Goal: Entertainment & Leisure: Browse casually

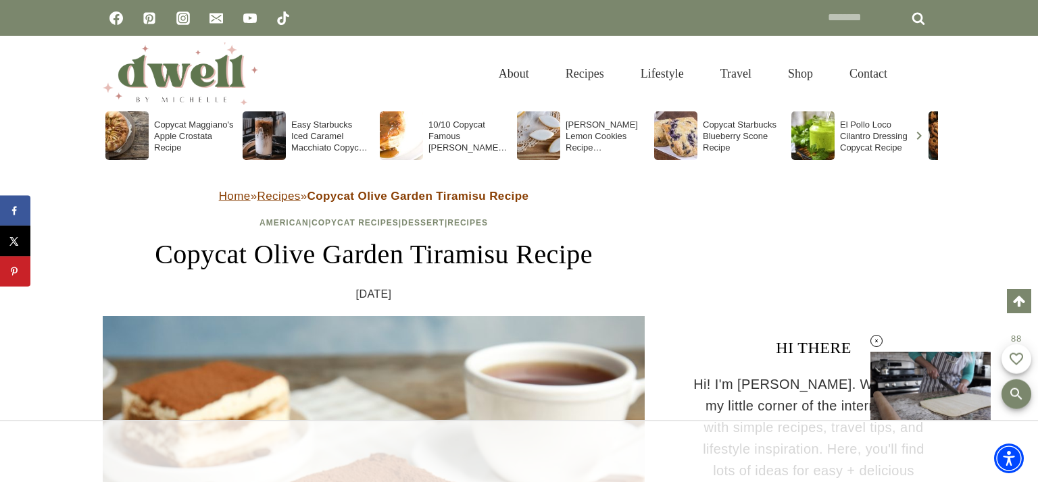
scroll to position [2888, 0]
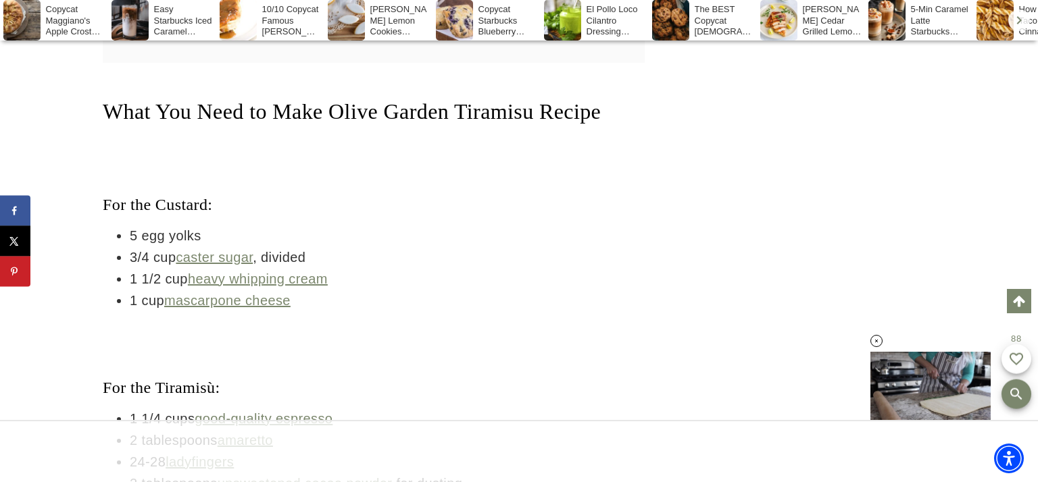
drag, startPoint x: 1036, startPoint y: 68, endPoint x: 11, endPoint y: 77, distance: 1025.0
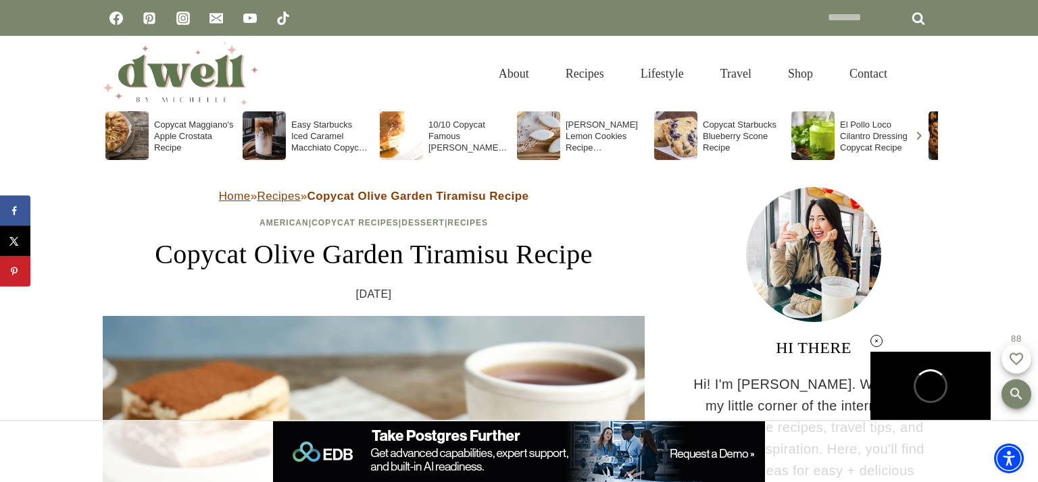
scroll to position [0, 0]
